Goal: Task Accomplishment & Management: Manage account settings

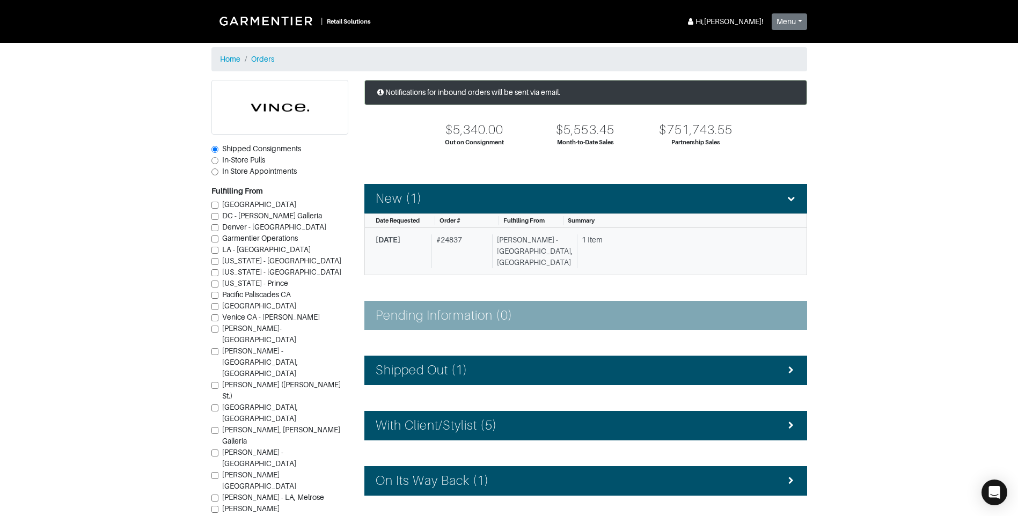
click at [400, 245] on div "[DATE]" at bounding box center [402, 251] width 52 height 34
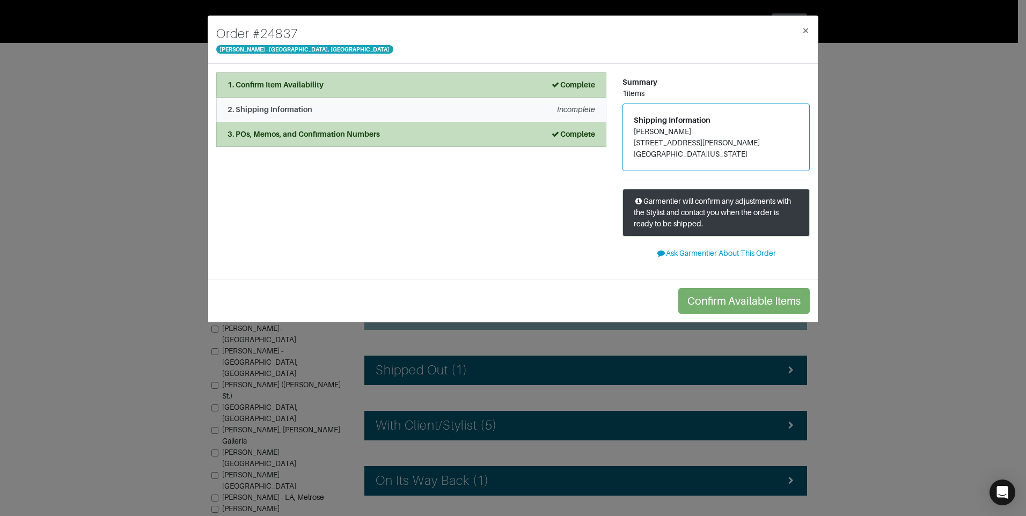
click at [275, 109] on strong "2. Shipping Information" at bounding box center [270, 109] width 85 height 9
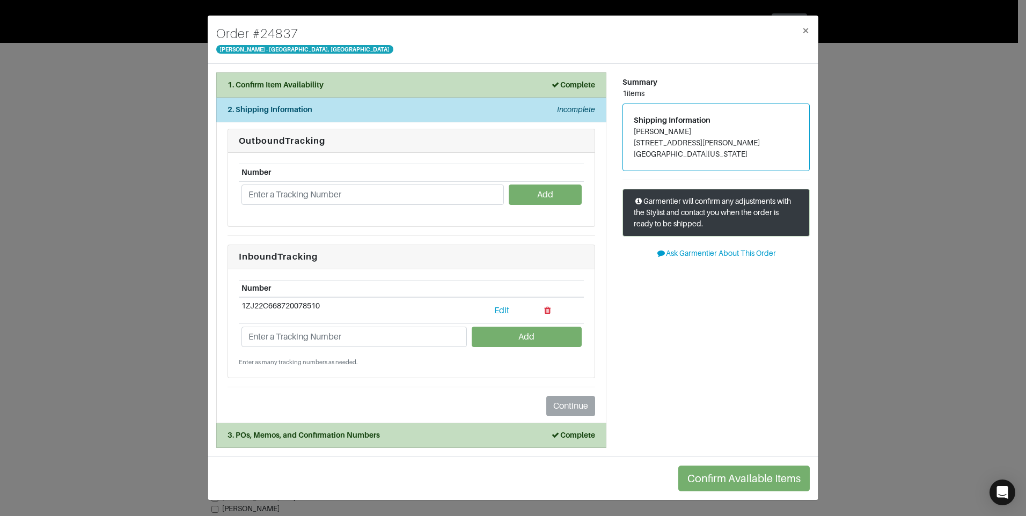
drag, startPoint x: 711, startPoint y: 328, endPoint x: 708, endPoint y: 321, distance: 8.4
click at [711, 328] on div "Summary 1 items Shipping Information [PERSON_NAME] [STREET_ADDRESS][PERSON_NAME…" at bounding box center [715, 260] width 203 height 376
click at [703, 323] on div "Summary 1 items Shipping Information [PERSON_NAME] [STREET_ADDRESS][PERSON_NAME…" at bounding box center [715, 260] width 203 height 376
click at [303, 194] on input "text" at bounding box center [372, 195] width 262 height 20
paste input "1Z3X39A41336813010"
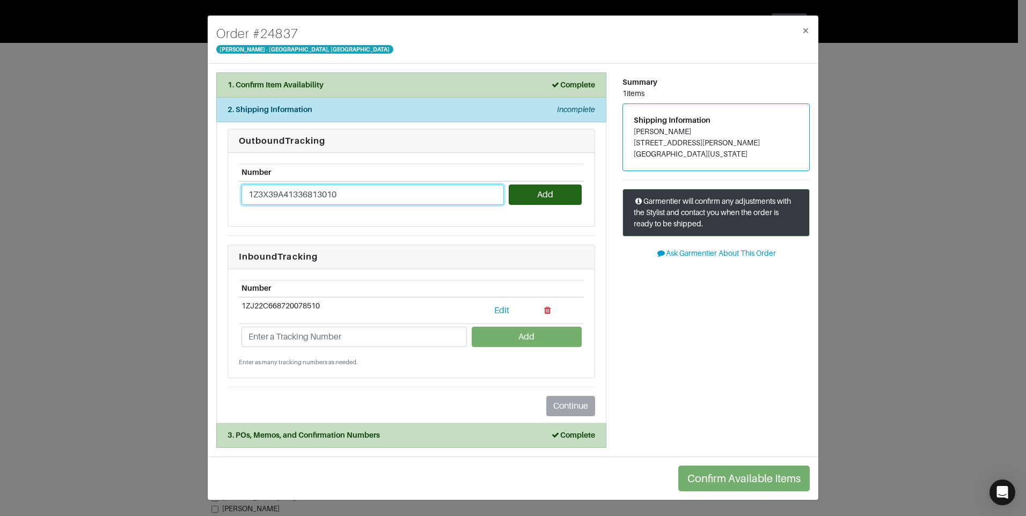
type input "1Z3X39A41336813010"
click at [553, 193] on button "Add" at bounding box center [545, 195] width 72 height 20
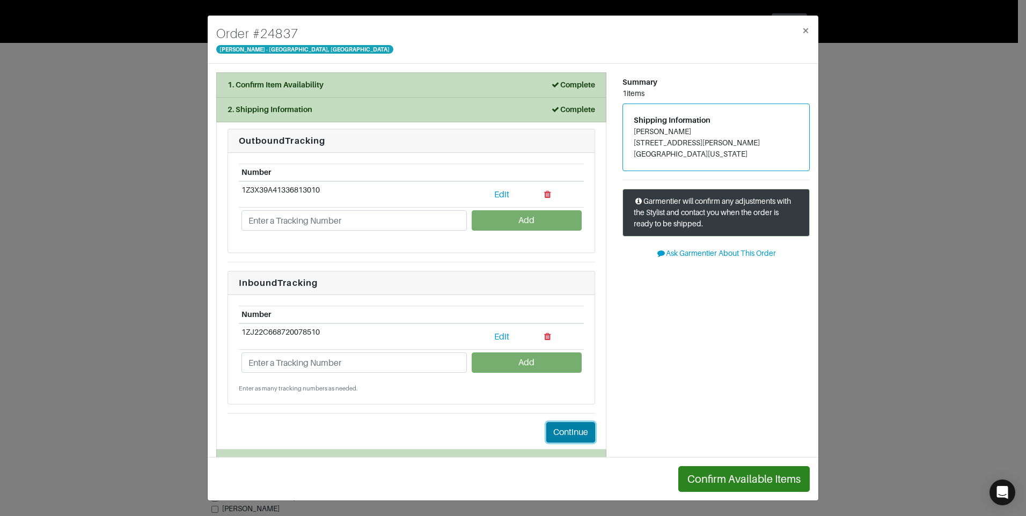
click at [567, 437] on button "Continue" at bounding box center [570, 432] width 49 height 20
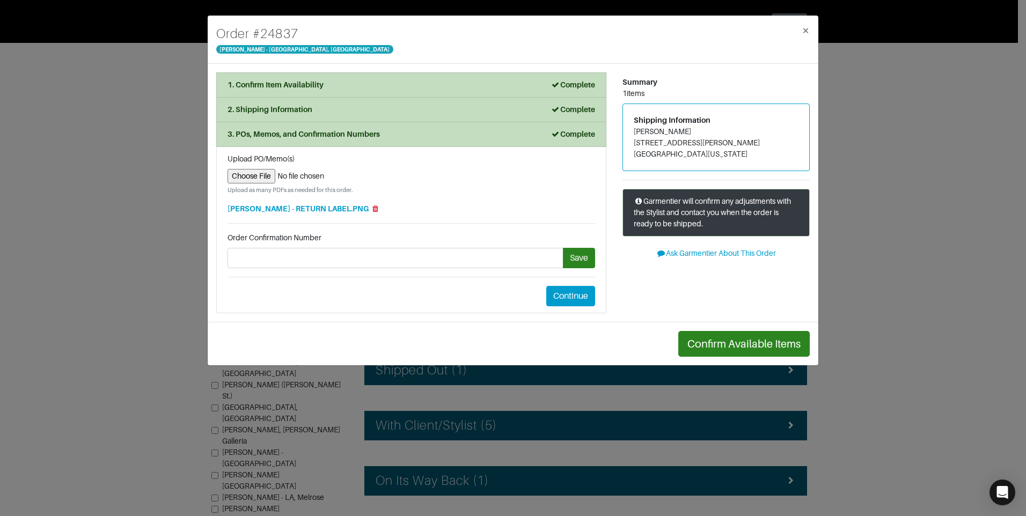
click at [567, 437] on div "Order # 24837 [PERSON_NAME] - [GEOGRAPHIC_DATA], [GEOGRAPHIC_DATA] × 1. Confirm…" at bounding box center [513, 258] width 1026 height 516
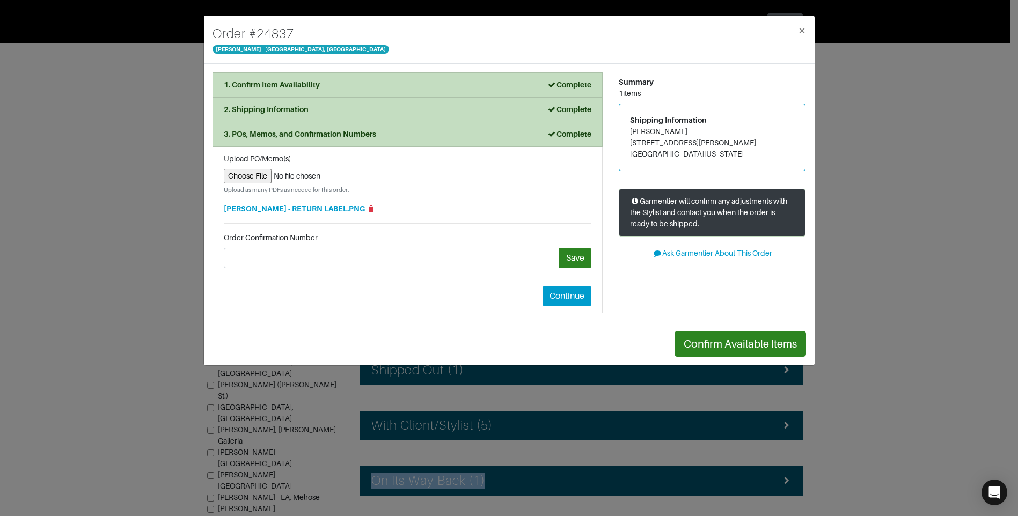
click at [567, 437] on div "Notifications for inbound orders will be sent via email. $5,340.00 Out on Consi…" at bounding box center [581, 356] width 459 height 552
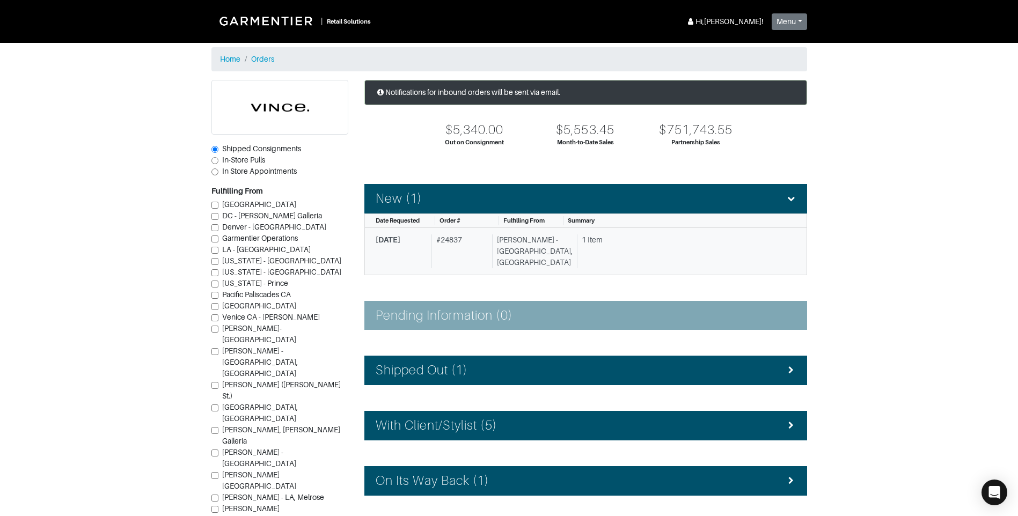
click at [378, 238] on span "[DATE]" at bounding box center [388, 240] width 25 height 9
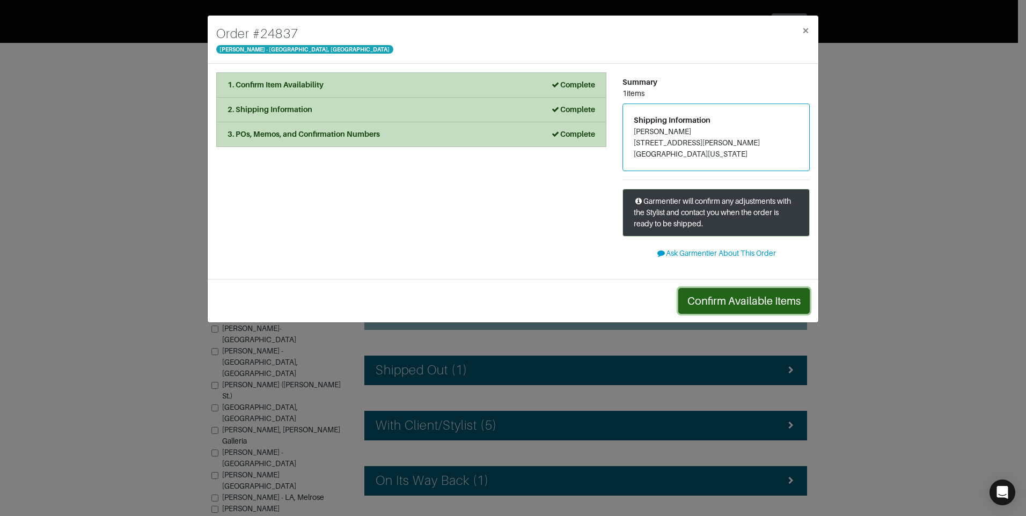
click at [725, 300] on button "Confirm Available Items" at bounding box center [743, 301] width 131 height 26
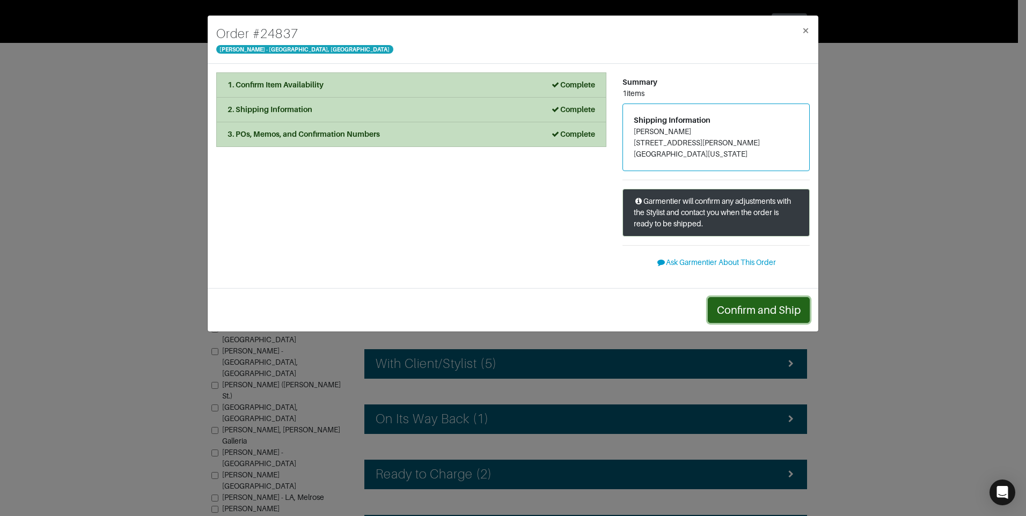
click at [748, 313] on button "Confirm and Ship" at bounding box center [759, 310] width 102 height 26
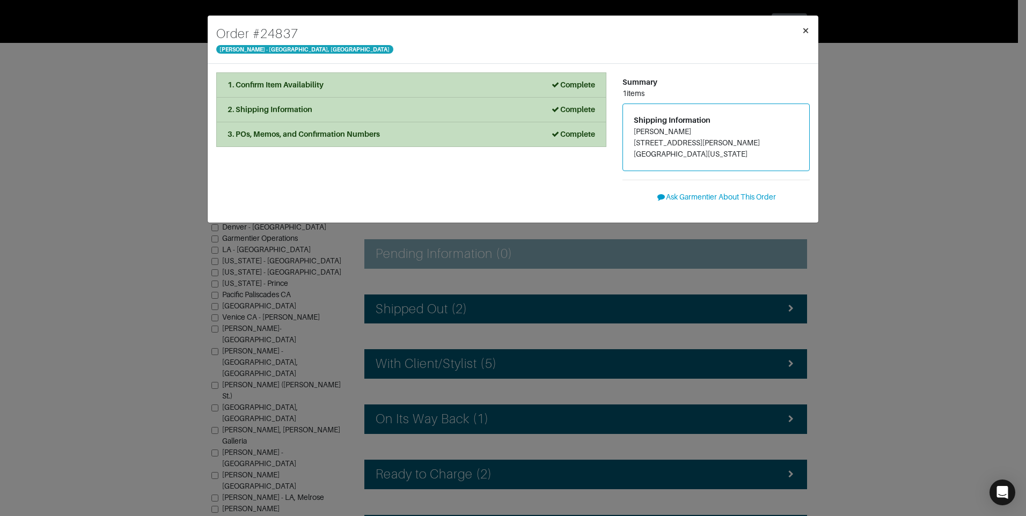
click at [804, 31] on span "×" at bounding box center [806, 30] width 8 height 14
